Goal: Information Seeking & Learning: Learn about a topic

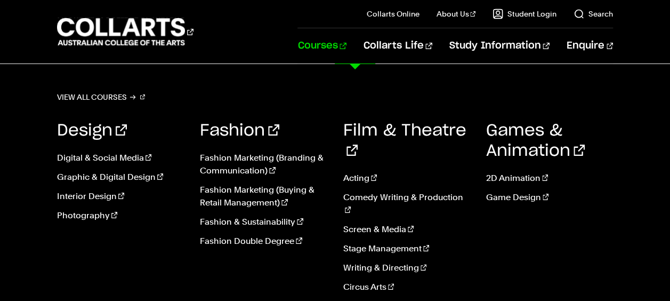
click at [345, 51] on link "Courses" at bounding box center [321, 45] width 48 height 35
click at [130, 159] on link "Digital & Social Media" at bounding box center [120, 157] width 127 height 13
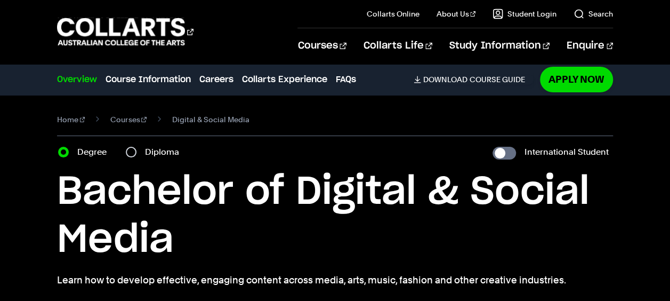
click at [430, 87] on div "Overview Overview Course Information Careers Collarts Experience FAQs Download …" at bounding box center [295, 79] width 476 height 30
